Goal: Check status: Check status

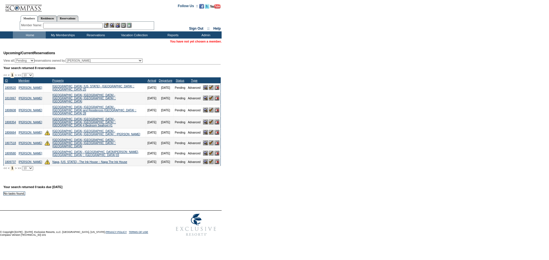
click at [17, 167] on span ">" at bounding box center [16, 168] width 2 height 3
click at [76, 24] on input "text" at bounding box center [72, 26] width 59 height 6
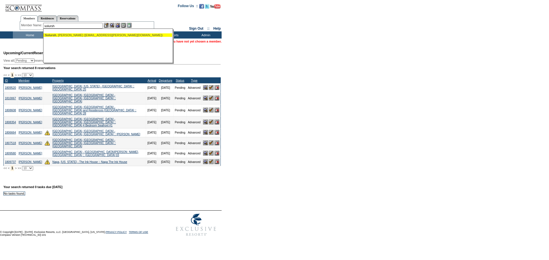
click at [85, 33] on ul "Solursh , Jenny (jennysolursh@rogers.com)" at bounding box center [107, 35] width 129 height 6
click at [104, 35] on div "Solursh , Jenny (jennysolursh@rogers.com)" at bounding box center [108, 34] width 126 height 3
type input "Solursh, Jenny (jennysolursh@rogers.com)"
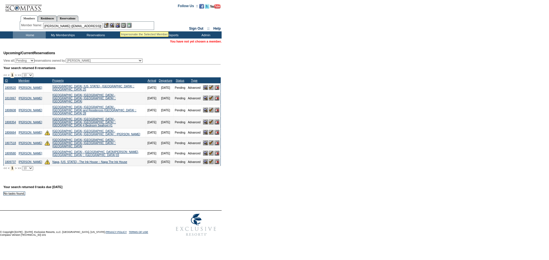
click at [120, 25] on img at bounding box center [117, 25] width 5 height 5
click at [114, 25] on img at bounding box center [111, 25] width 5 height 5
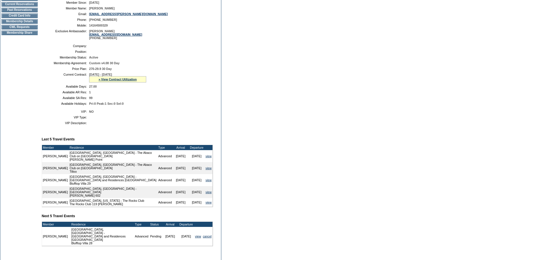
scroll to position [77, 0]
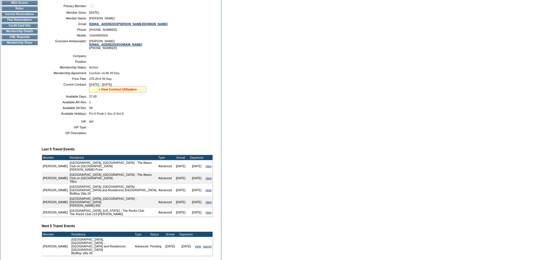
click at [127, 91] on link "» View Contract Utilization" at bounding box center [118, 89] width 38 height 3
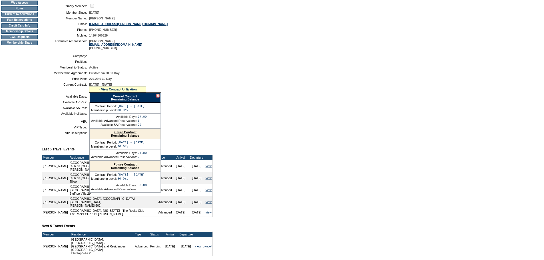
click at [128, 103] on div "Current Contract Remaining Balance" at bounding box center [124, 98] width 71 height 10
click at [126, 98] on link "Current Contract" at bounding box center [125, 96] width 24 height 3
click at [34, 129] on td "Dashboard Personal Info Business Info Address Info Web Access Notes Current Res…" at bounding box center [19, 127] width 39 height 299
click at [125, 134] on link "Future Contract" at bounding box center [125, 132] width 23 height 3
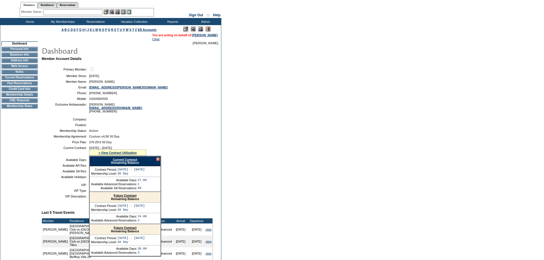
scroll to position [0, 0]
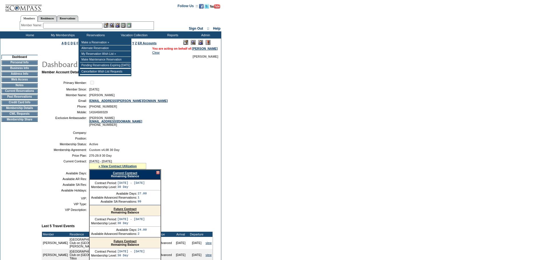
drag, startPoint x: 75, startPoint y: 19, endPoint x: 64, endPoint y: 25, distance: 12.5
click at [75, 19] on link "Reservations" at bounding box center [67, 18] width 21 height 6
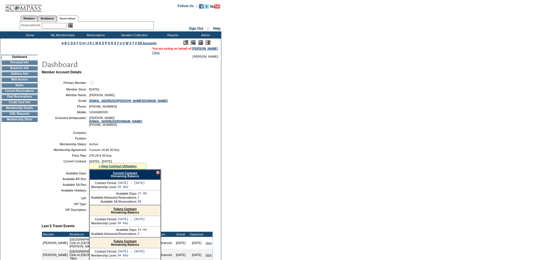
click at [58, 27] on input "text" at bounding box center [54, 26] width 25 height 6
paste input "1718773"
type input "1718773"
click at [71, 25] on img at bounding box center [70, 25] width 5 height 5
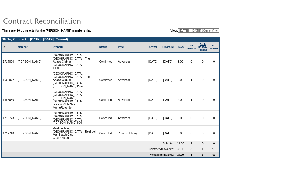
click at [193, 30] on select "09/08/08 - 09/30/09 10/01/09 - 09/30/10 10/01/10 - 09/30/11 10/01/11 - 09/30/12…" at bounding box center [198, 30] width 41 height 5
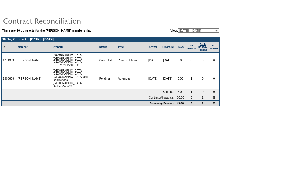
click at [198, 29] on select "09/08/08 - 09/30/09 10/01/09 - 09/30/10 10/01/10 - 09/30/11 10/01/11 - 09/30/12…" at bounding box center [198, 30] width 41 height 5
click at [111, 124] on body "There are 20 contracts for the Mark Rivkin membership: View: 09/08/08 - 09/30/0…" at bounding box center [143, 85] width 286 height 170
click at [181, 30] on select "09/08/08 - 09/30/09 10/01/09 - 09/30/10 10/01/10 - 09/30/11 10/01/11 - 09/30/12…" at bounding box center [198, 30] width 41 height 5
select select "115086"
click at [178, 29] on select "09/08/08 - 09/30/09 10/01/09 - 09/30/10 10/01/10 - 09/30/11 10/01/11 - 09/30/12…" at bounding box center [198, 30] width 41 height 5
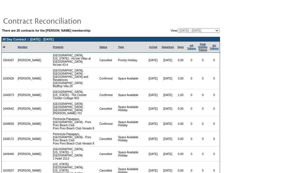
click at [184, 29] on select "[DATE] - [DATE] [DATE] - [DATE] [DATE] - [DATE] [DATE] - [DATE] [DATE] - [DATE]…" at bounding box center [198, 30] width 41 height 5
select select "119971"
click at [178, 29] on select "[DATE] - [DATE] [DATE] - [DATE] [DATE] - [DATE] [DATE] - [DATE] [DATE] - [DATE]…" at bounding box center [198, 30] width 41 height 5
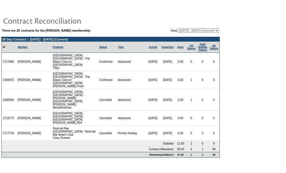
click at [13, 111] on td "1718773" at bounding box center [9, 118] width 15 height 15
copy td "1718773"
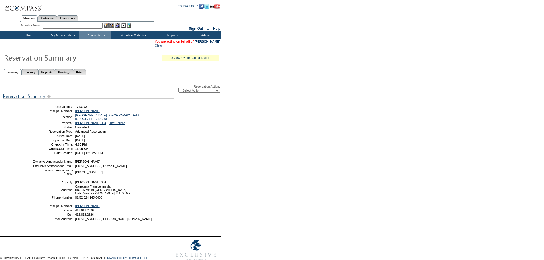
click at [86, 70] on link "Detail" at bounding box center [79, 72] width 13 height 6
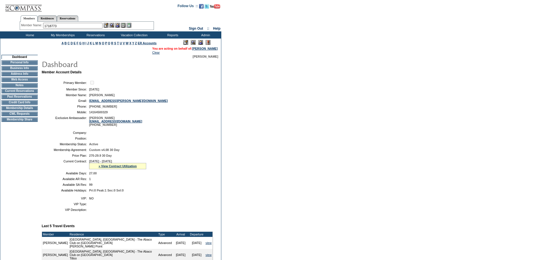
click at [29, 116] on td "CWL Requests" at bounding box center [19, 114] width 36 height 5
